Goal: Transaction & Acquisition: Purchase product/service

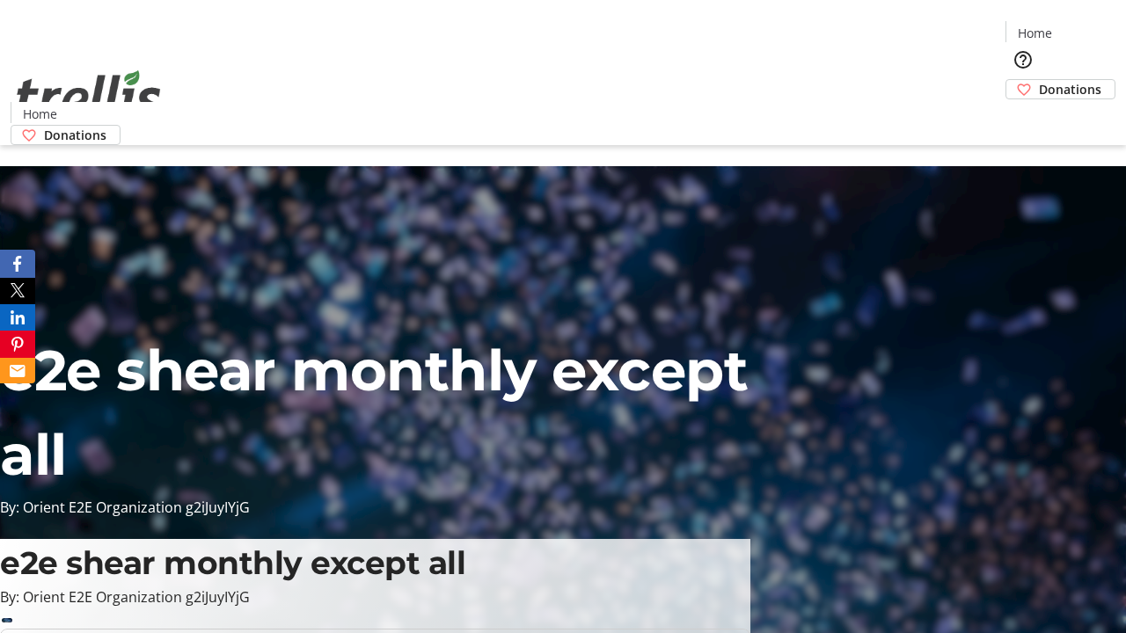
click at [1039, 80] on span "Donations" at bounding box center [1070, 89] width 62 height 18
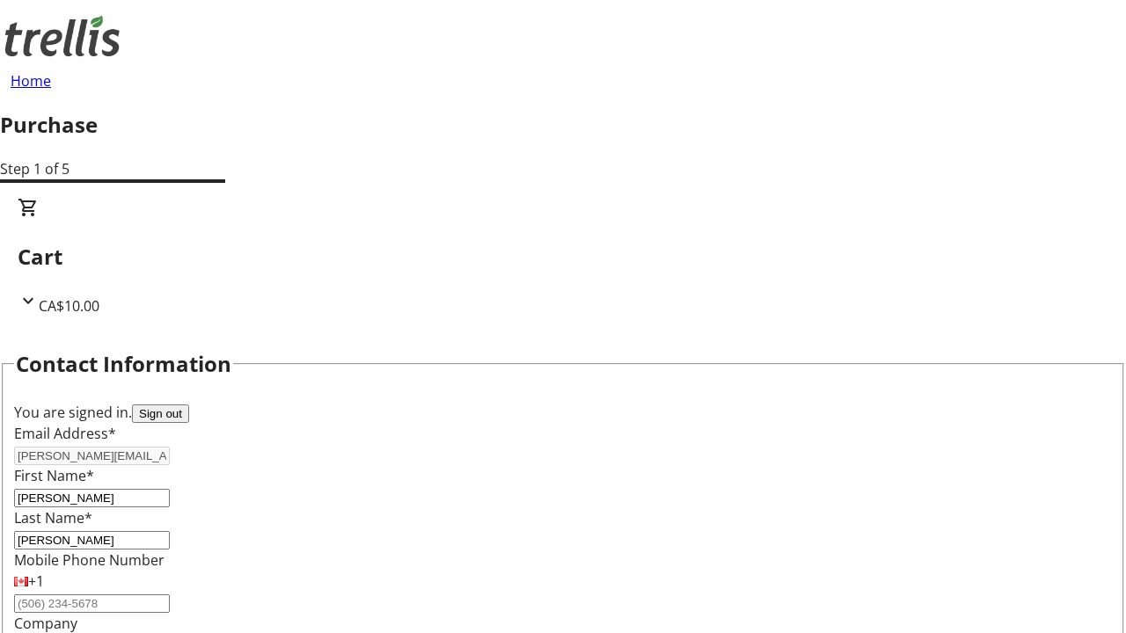
scroll to position [285, 0]
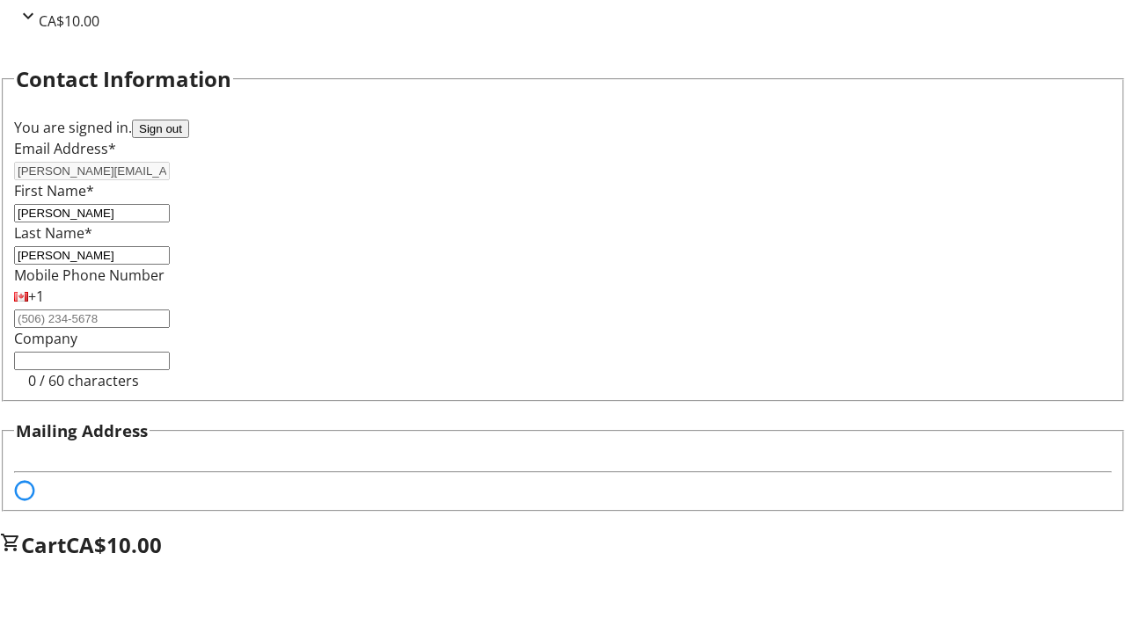
select select "BC"
select select "CA"
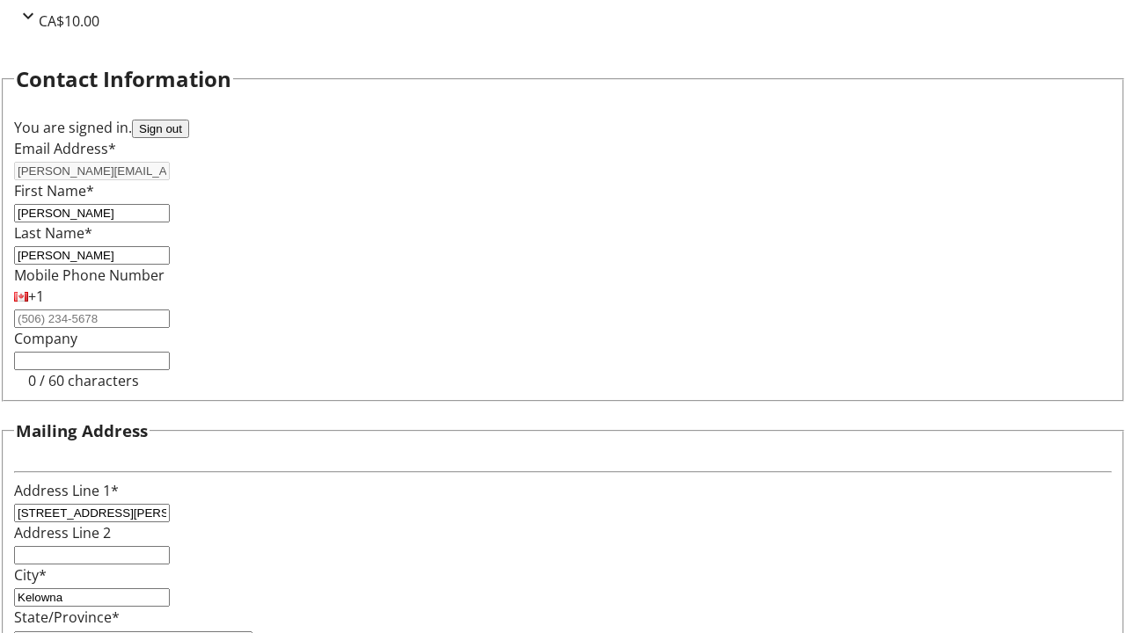
type input "V1Y 0C2"
